Goal: Information Seeking & Learning: Check status

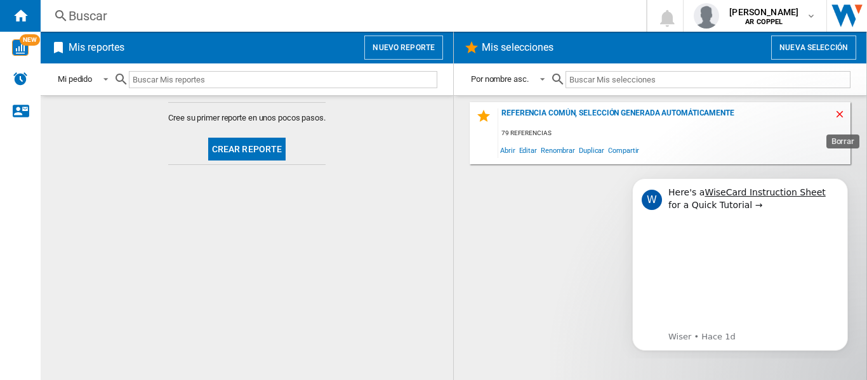
click at [842, 114] on ng-md-icon "Borrar" at bounding box center [841, 116] width 15 height 15
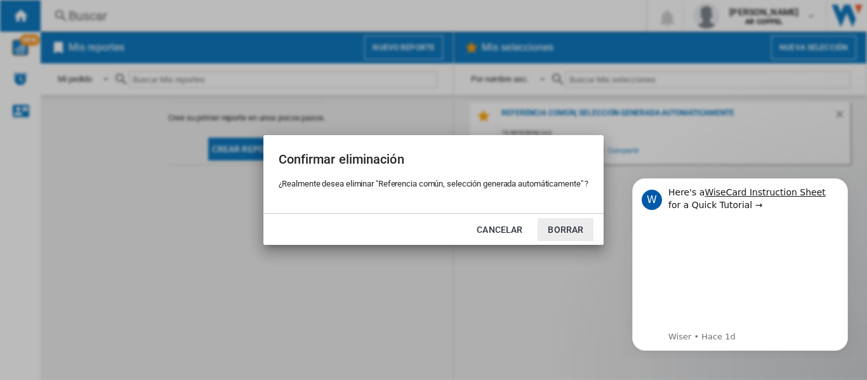
click at [554, 231] on button "Borrar" at bounding box center [566, 229] width 56 height 23
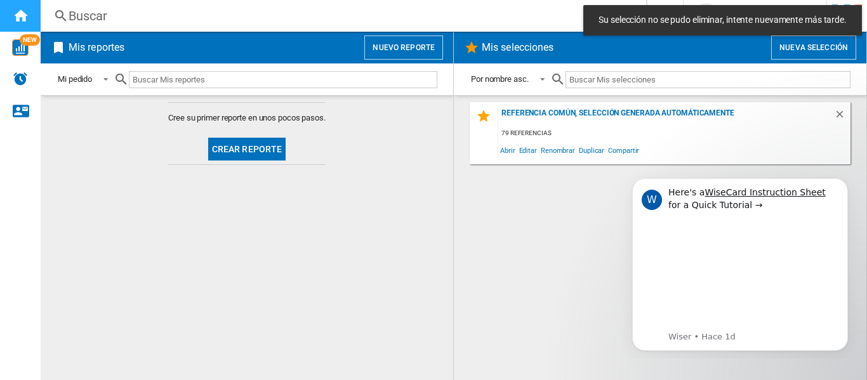
click at [23, 12] on ng-md-icon "Inicio" at bounding box center [20, 15] width 15 height 15
click at [838, 114] on ng-md-icon "Borrar" at bounding box center [841, 116] width 15 height 15
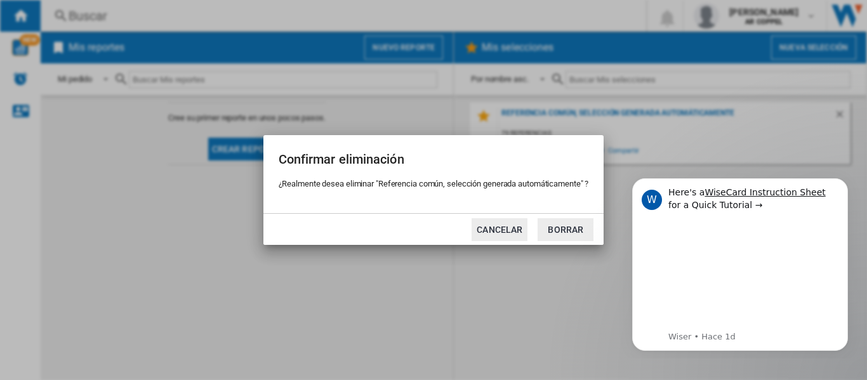
click at [510, 230] on button "Cancelar" at bounding box center [500, 229] width 56 height 23
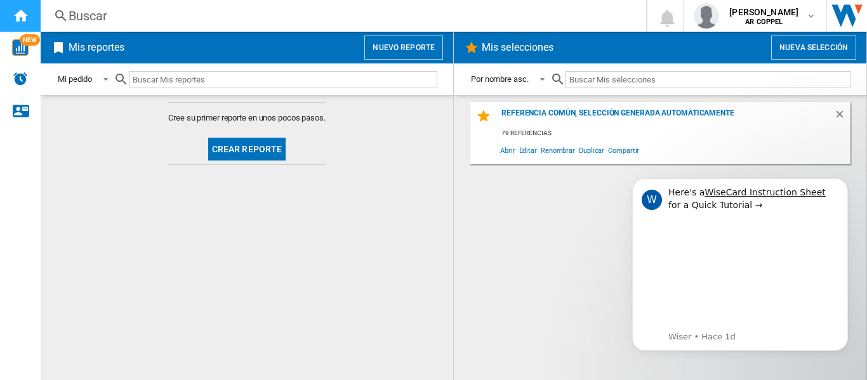
click at [20, 16] on ng-md-icon "Inicio" at bounding box center [20, 15] width 15 height 15
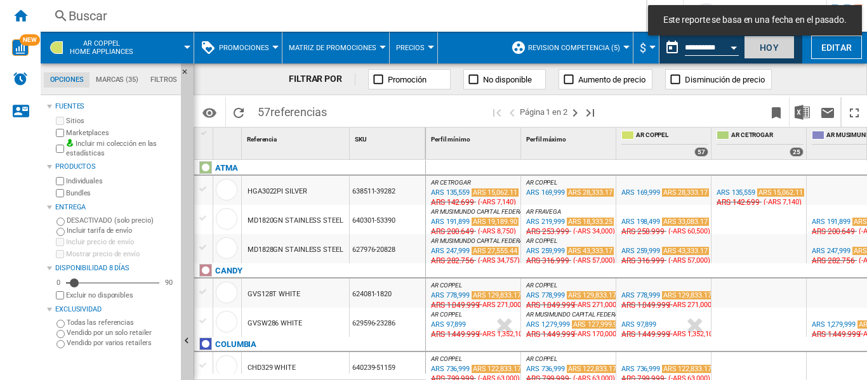
click at [772, 49] on button "Hoy" at bounding box center [769, 47] width 51 height 23
